Goal: Task Accomplishment & Management: Use online tool/utility

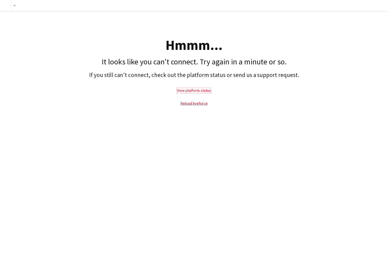
click at [192, 92] on link "View platform status" at bounding box center [194, 90] width 34 height 5
click at [198, 104] on link "Reload liveforce" at bounding box center [194, 103] width 27 height 5
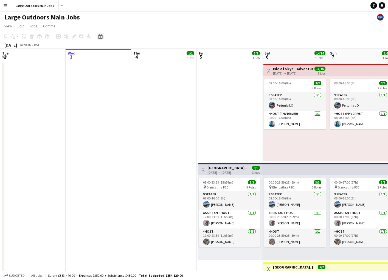
click at [99, 36] on icon "Date picker" at bounding box center [100, 36] width 4 height 4
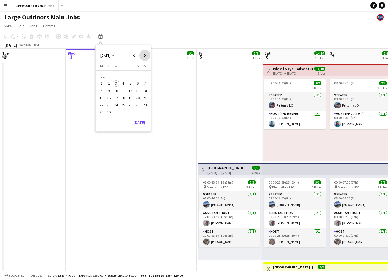
click at [143, 57] on span "Next month" at bounding box center [144, 55] width 11 height 11
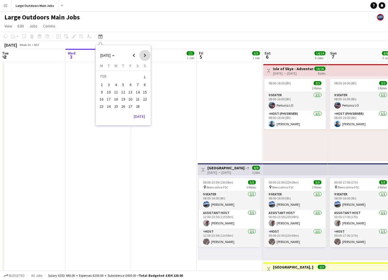
click at [143, 57] on span "Next month" at bounding box center [144, 55] width 11 height 11
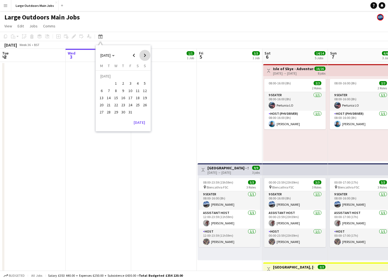
click at [143, 57] on span "Next month" at bounding box center [144, 55] width 11 height 11
click at [122, 83] on span "3" at bounding box center [123, 83] width 7 height 7
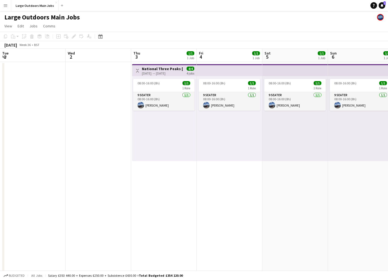
scroll to position [0, 189]
